Goal: Check status

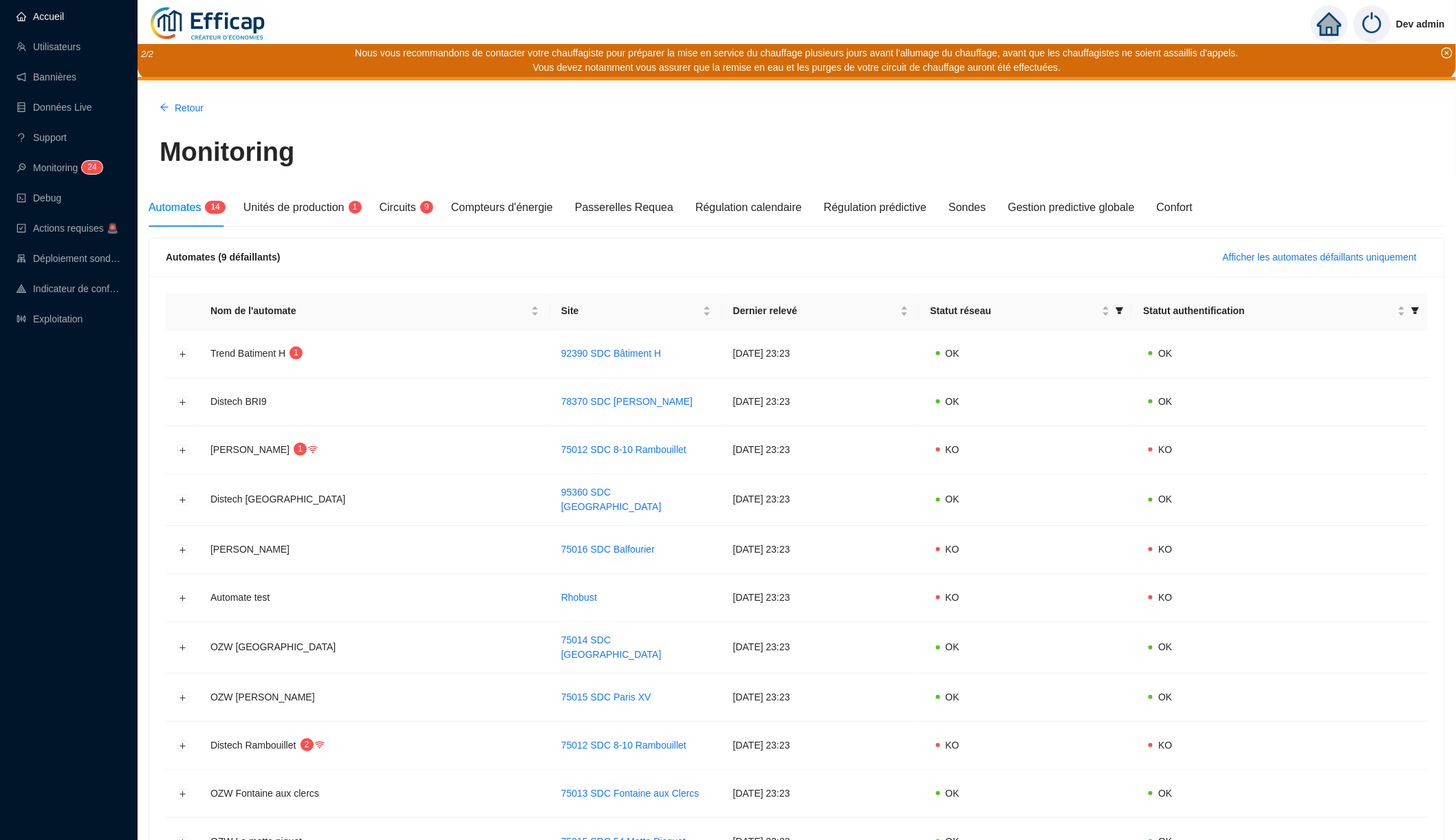
click at [46, 11] on link "Accueil" at bounding box center [40, 16] width 47 height 11
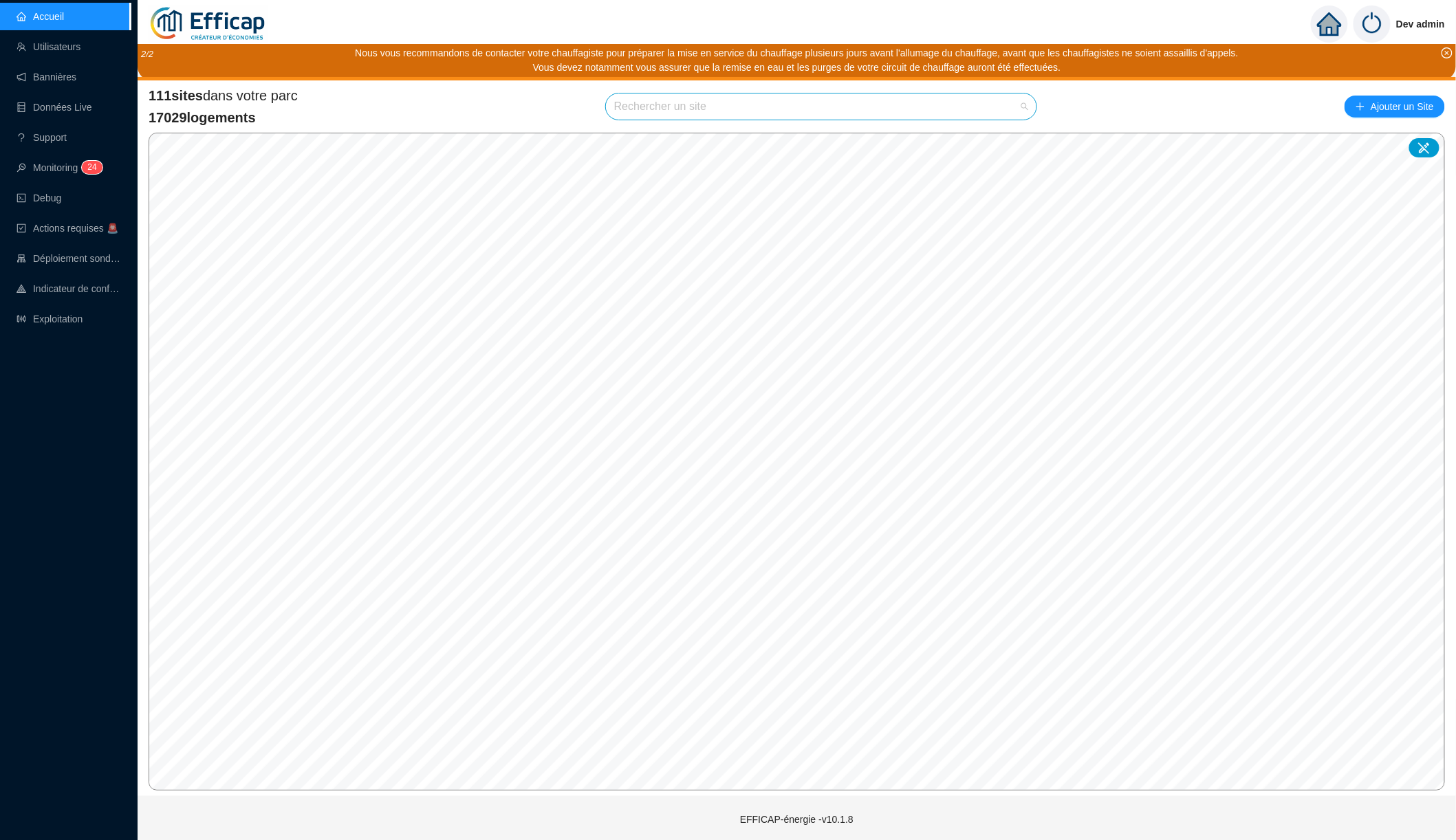
click at [687, 115] on input "search" at bounding box center [814, 106] width 402 height 27
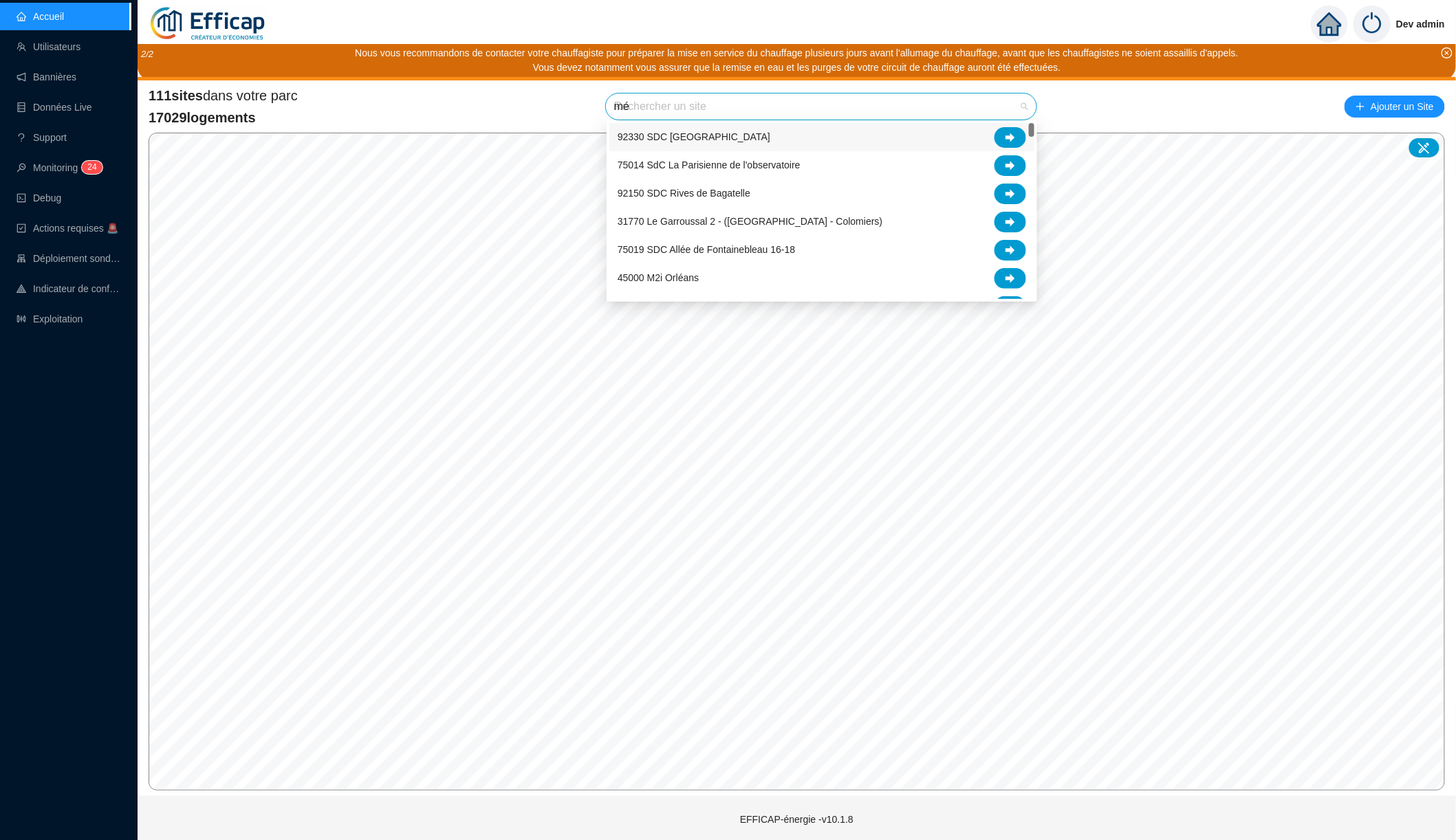
type input "mér"
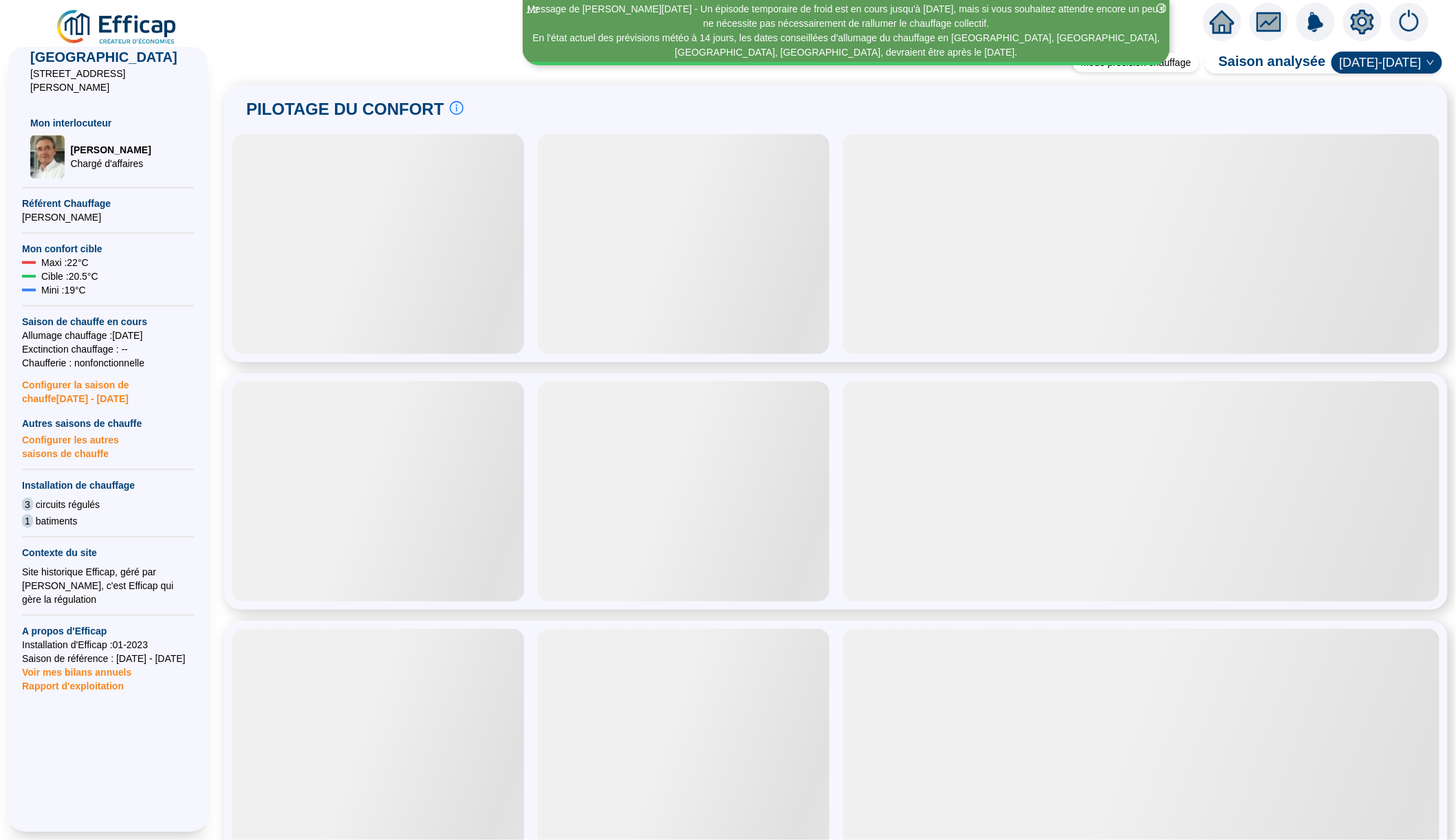
scroll to position [217, 0]
click at [97, 680] on span "Rapport d'exploitation" at bounding box center [107, 687] width 172 height 14
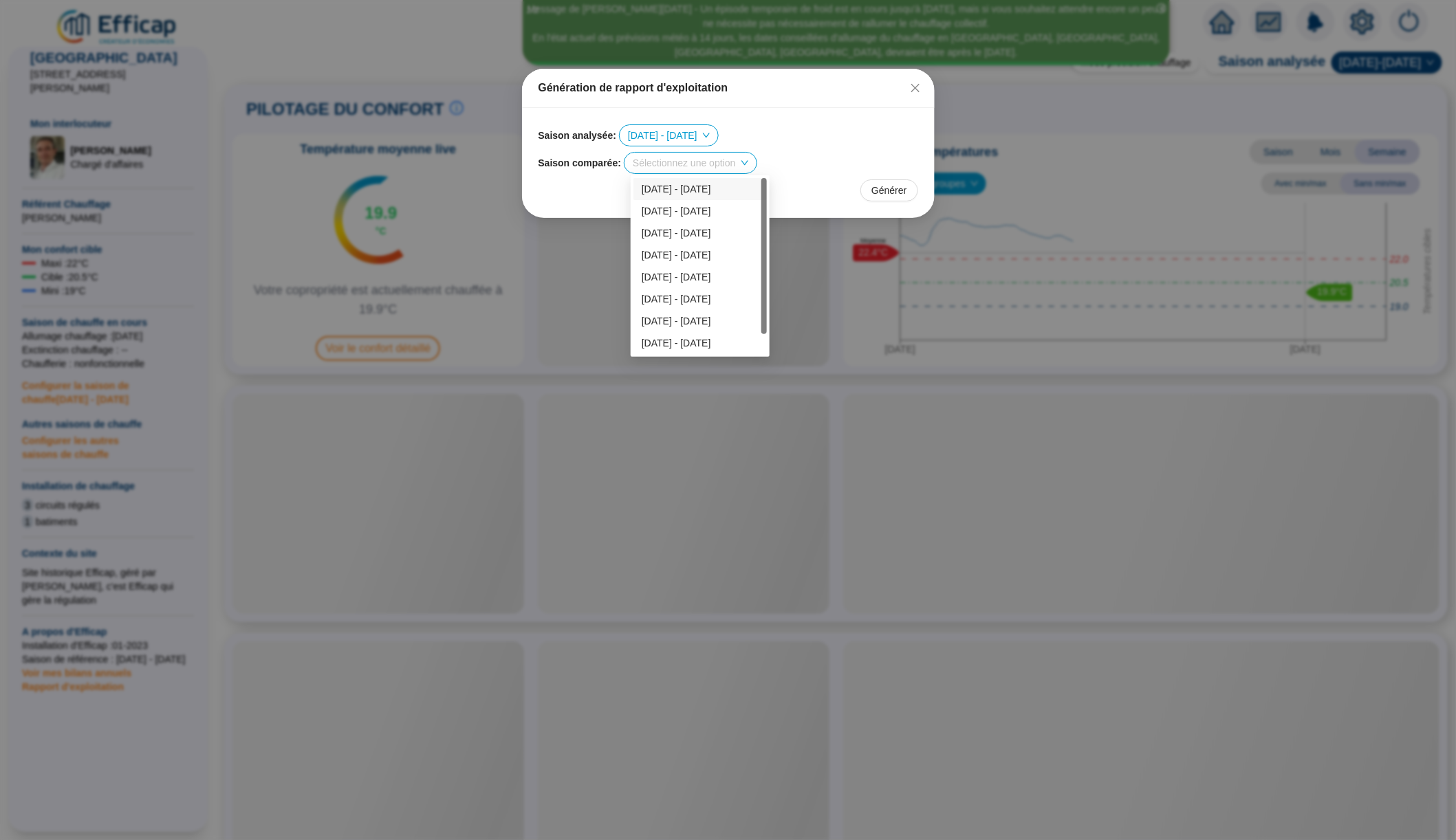
click at [676, 164] on input "search" at bounding box center [684, 162] width 102 height 21
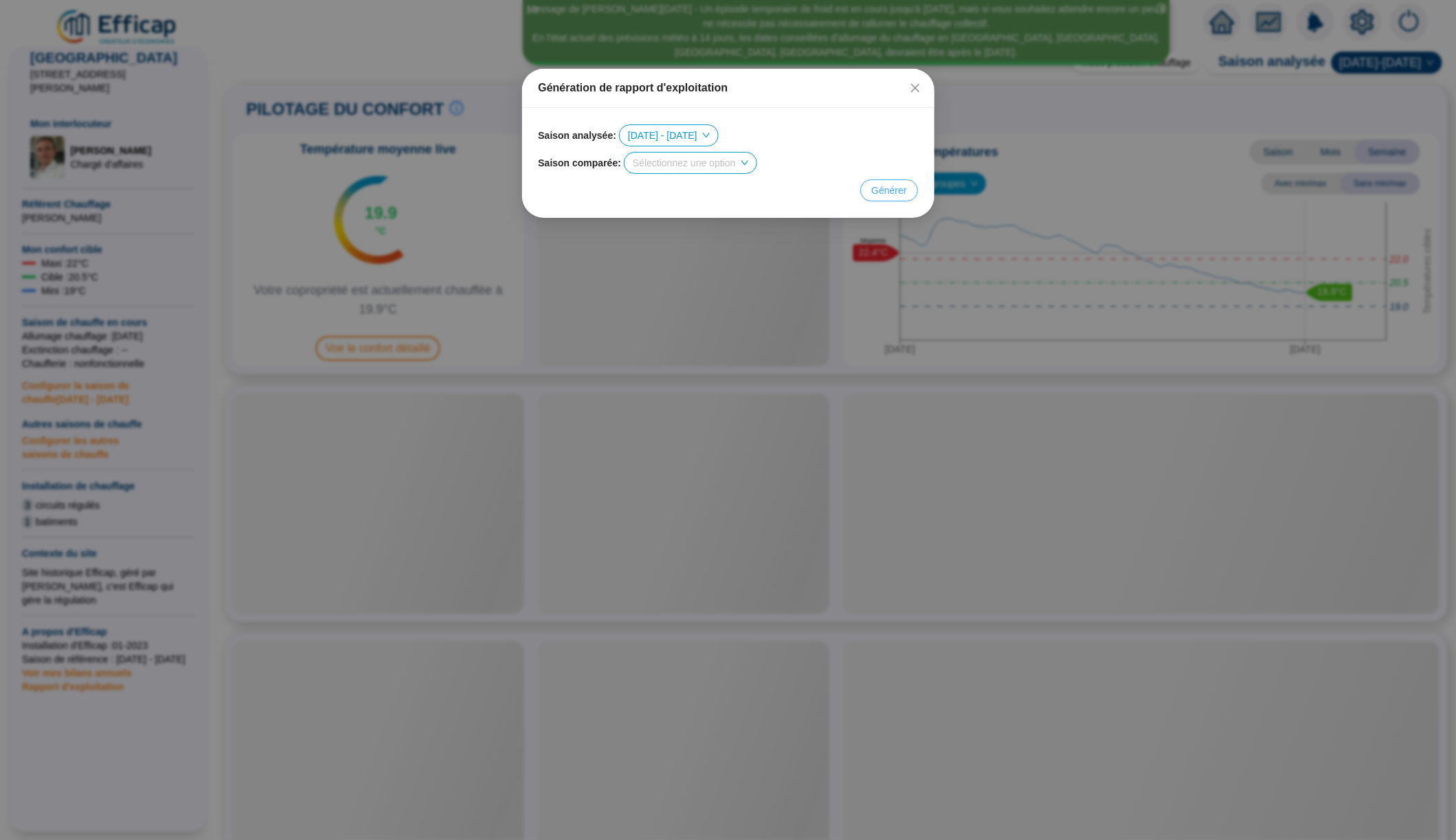
click at [890, 189] on span "Générer" at bounding box center [889, 191] width 35 height 15
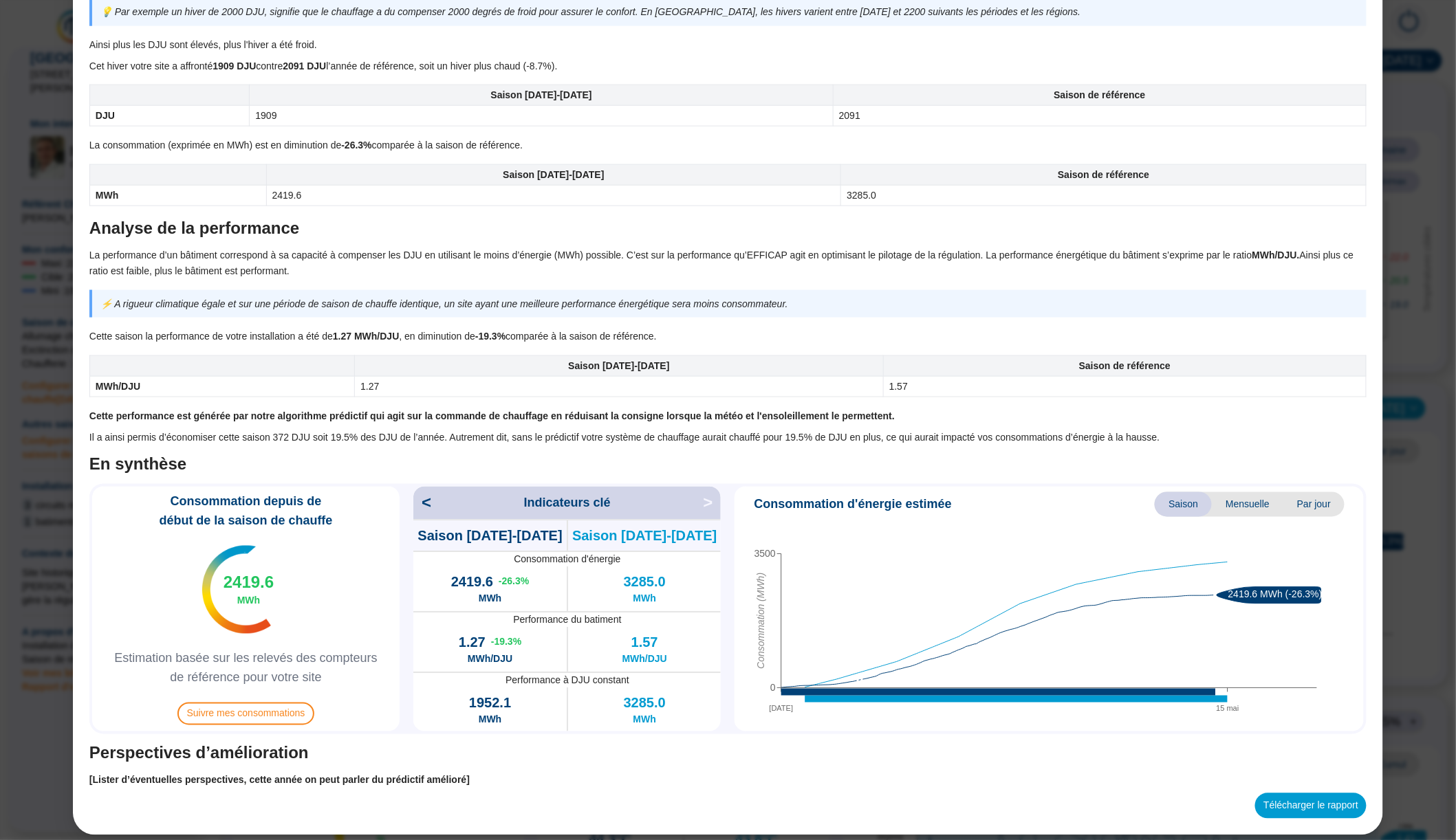
scroll to position [665, 0]
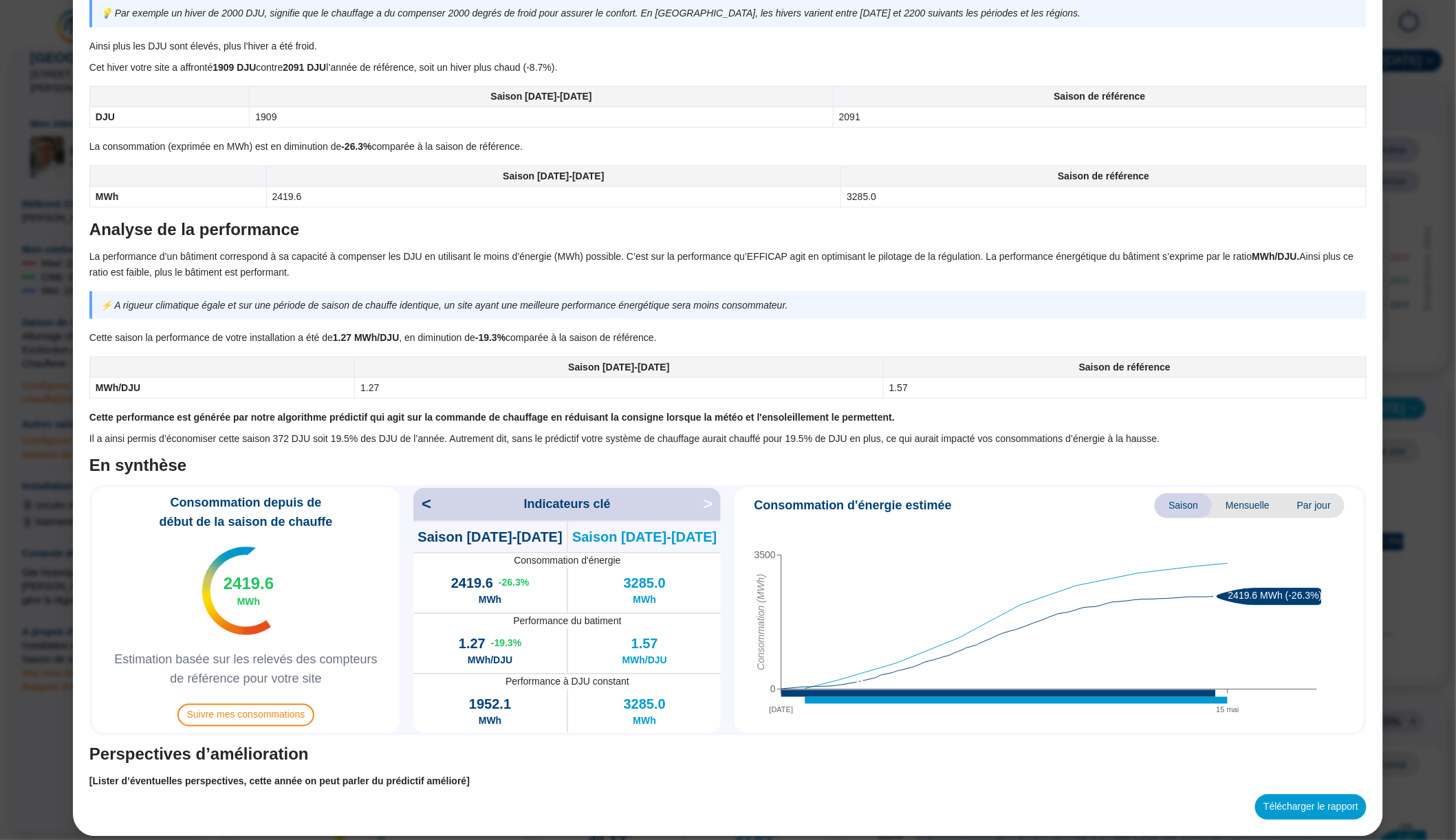
click at [35, 498] on div "Bilan saison de chauffe 75014 SDC Le Méridien de Paris Objet du document L'obje…" at bounding box center [728, 420] width 1456 height 840
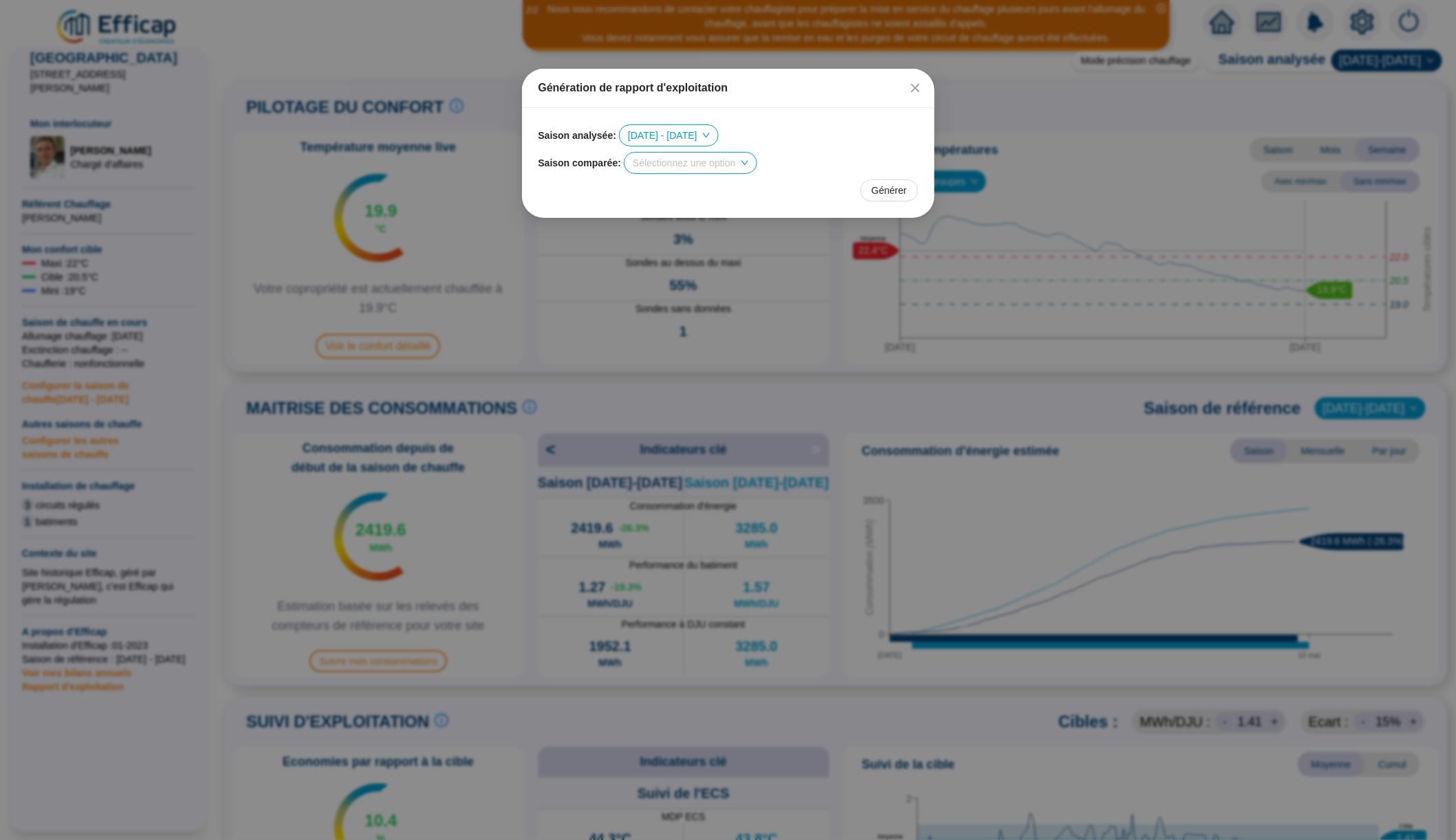
scroll to position [0, 0]
click at [479, 517] on div "Génération de rapport d'exploitation Saison analysée : [DATE] - [DATE] Saison c…" at bounding box center [728, 420] width 1456 height 840
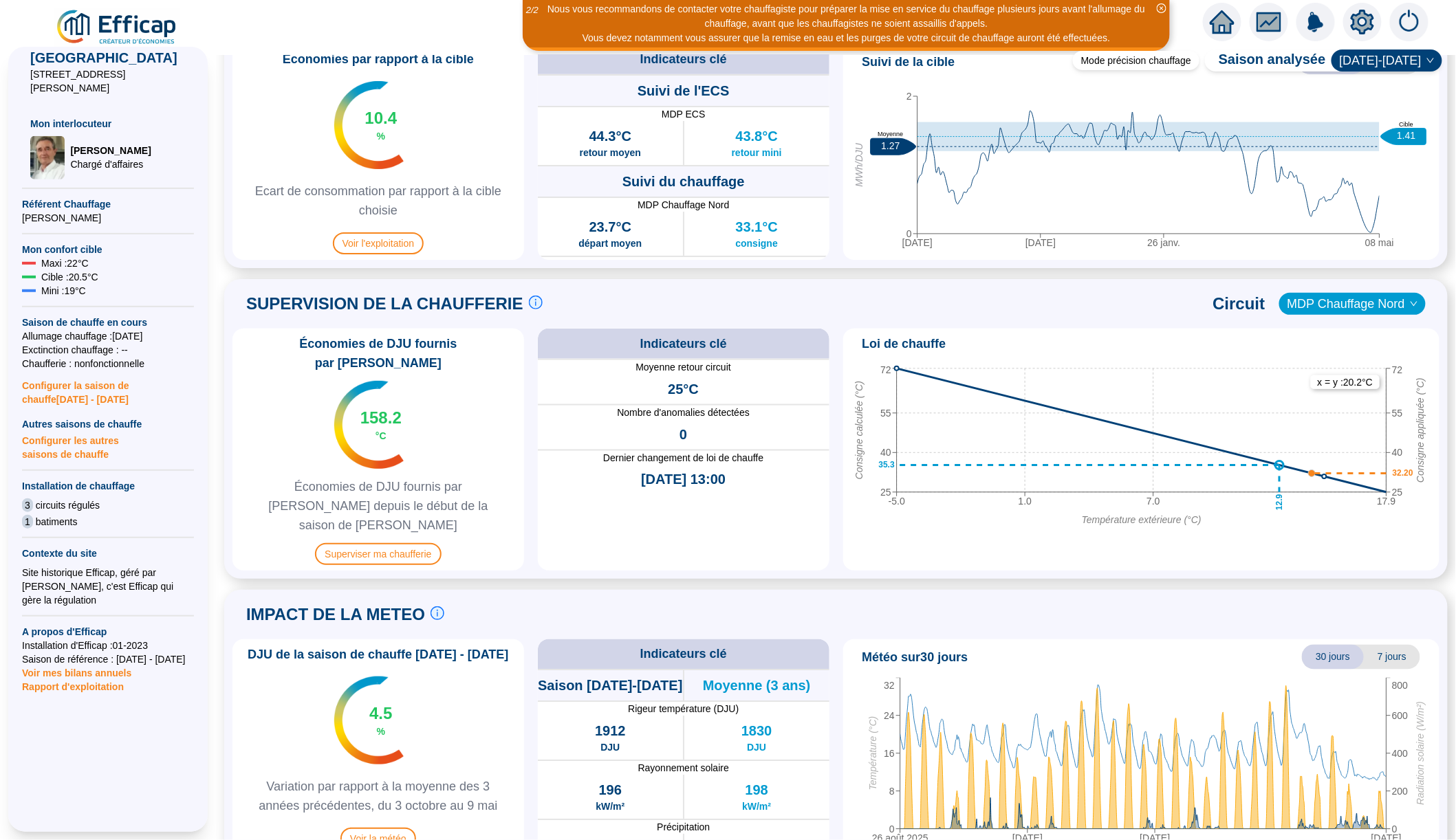
scroll to position [702, 0]
click at [1378, 299] on span "MDP Chauffage Nord" at bounding box center [1352, 305] width 130 height 21
click at [1321, 350] on div "MDP Chauffage Sud" at bounding box center [1351, 354] width 127 height 15
click at [1333, 308] on span "MDP Chauffage Sud" at bounding box center [1354, 305] width 125 height 21
click at [1322, 325] on div "MDP Chauffage Nord" at bounding box center [1355, 332] width 122 height 15
